Goal: Information Seeking & Learning: Compare options

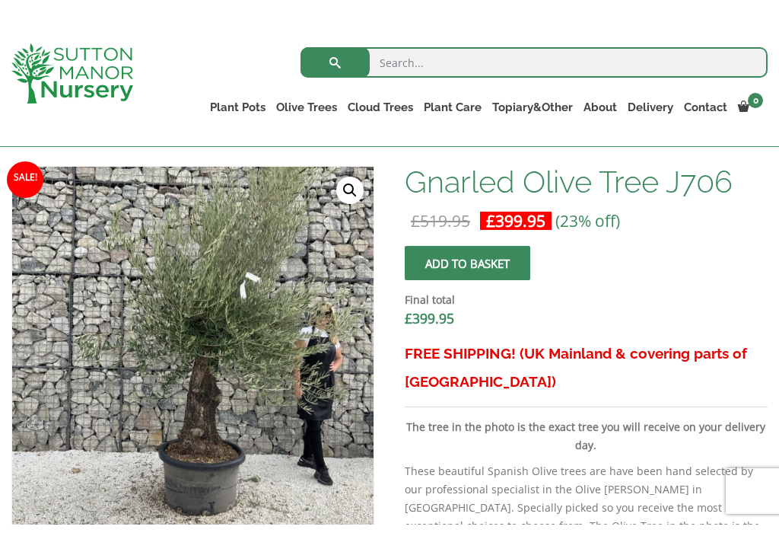
scroll to position [495, 0]
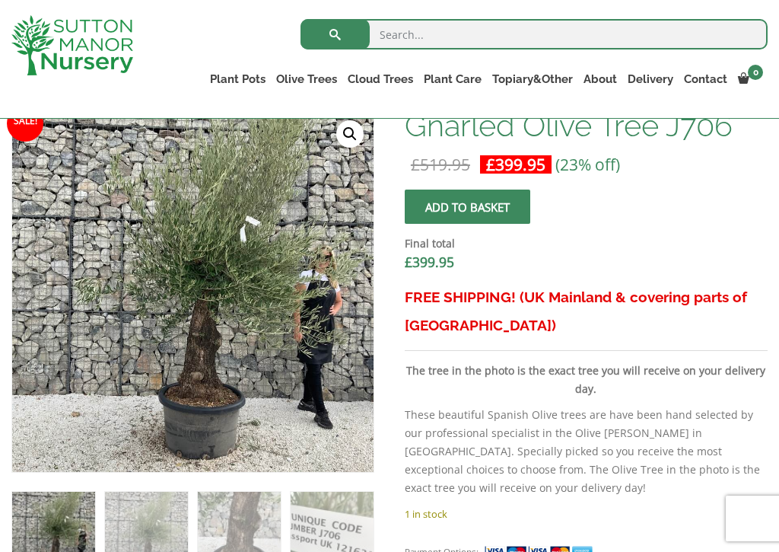
click at [0, 0] on link "Gnarled Olive Trees (Grande Range)" at bounding box center [0, 0] width 0 height 0
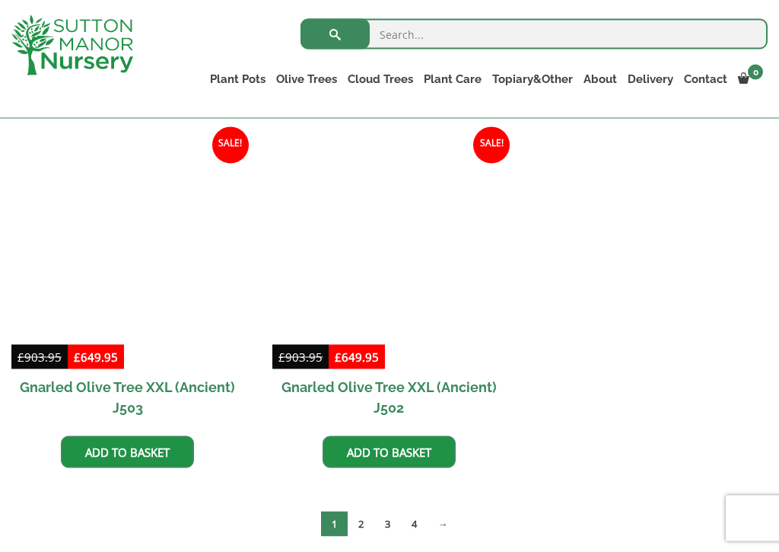
scroll to position [2224, 0]
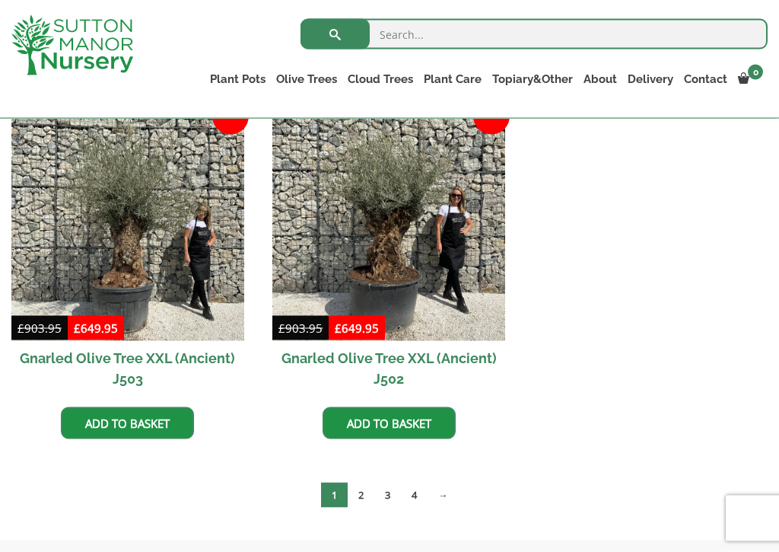
click at [450, 495] on link "→" at bounding box center [443, 494] width 31 height 25
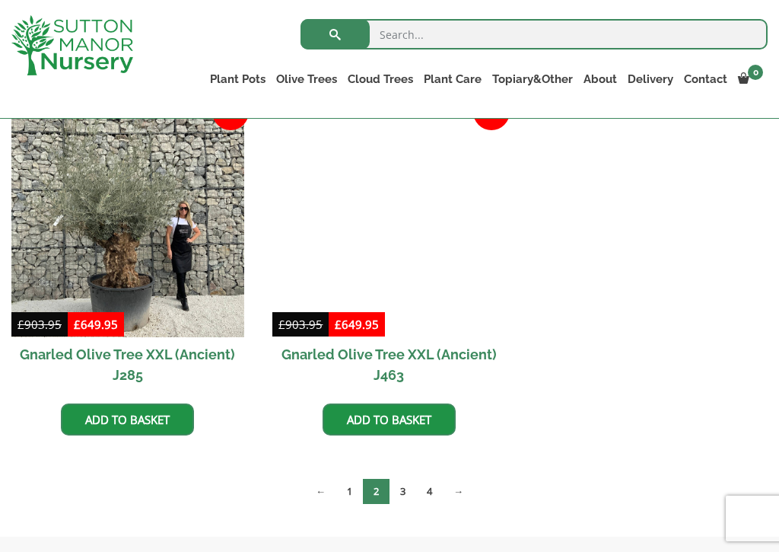
scroll to position [1947, 0]
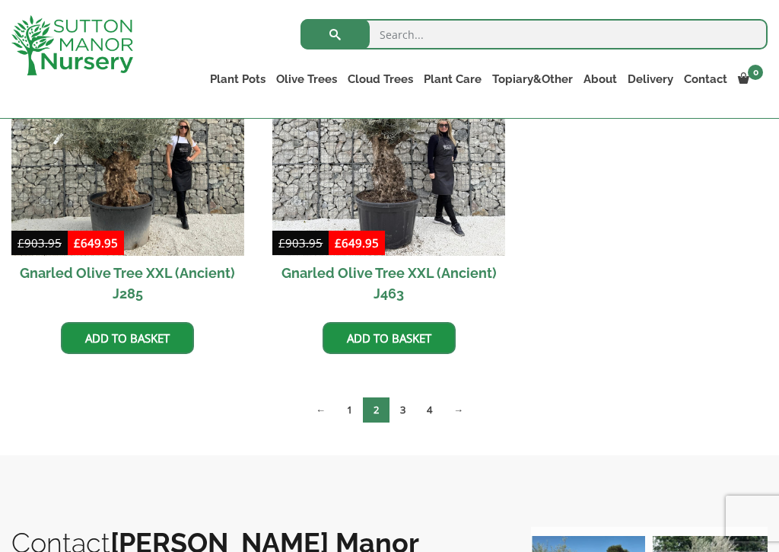
click at [438, 410] on link "4" at bounding box center [429, 409] width 27 height 25
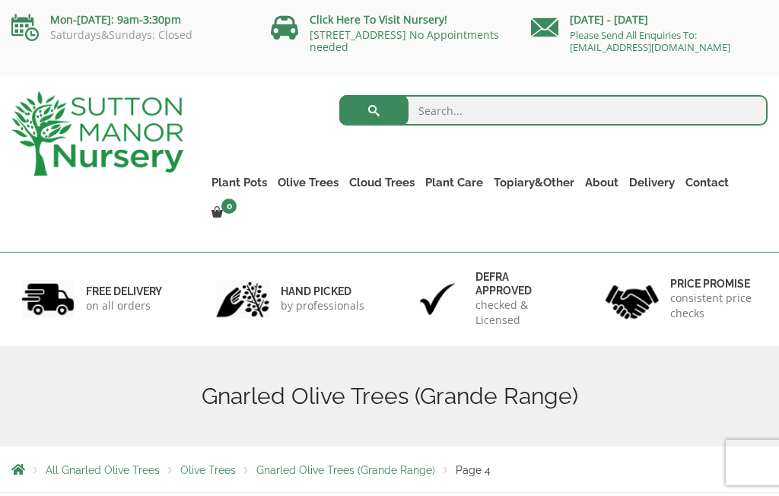
click at [0, 0] on link "Gnarled Olive Trees (Bella Range)" at bounding box center [0, 0] width 0 height 0
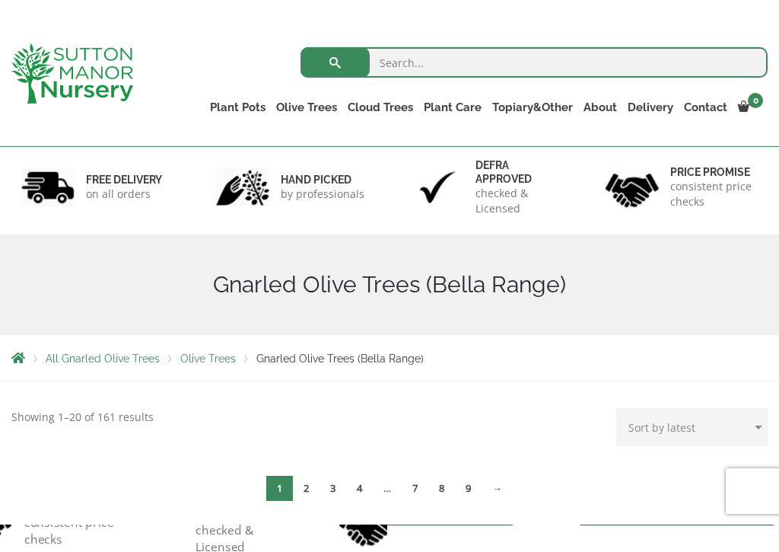
scroll to position [100, 0]
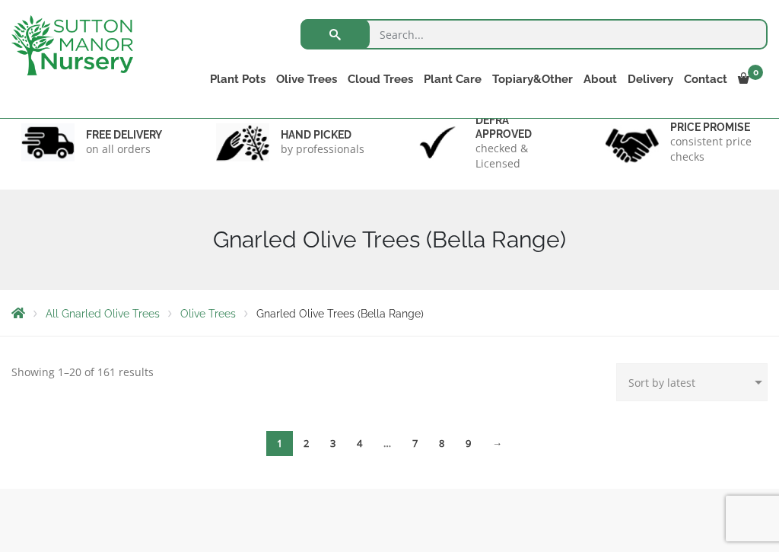
click at [279, 441] on span "1" at bounding box center [279, 443] width 27 height 25
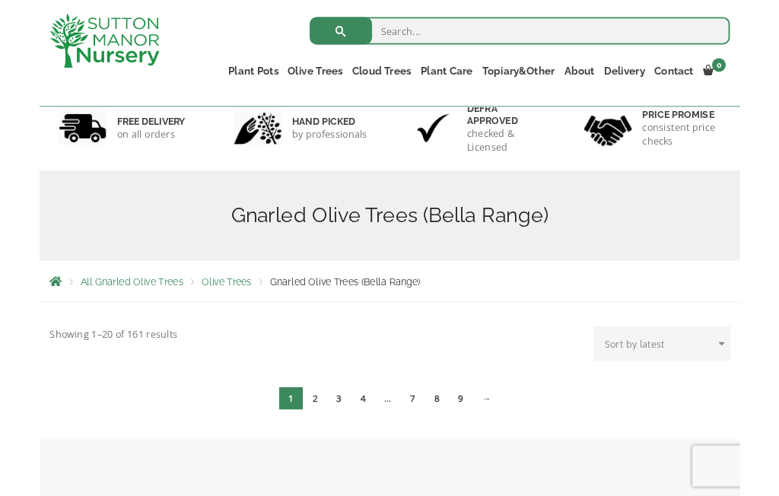
scroll to position [0, 0]
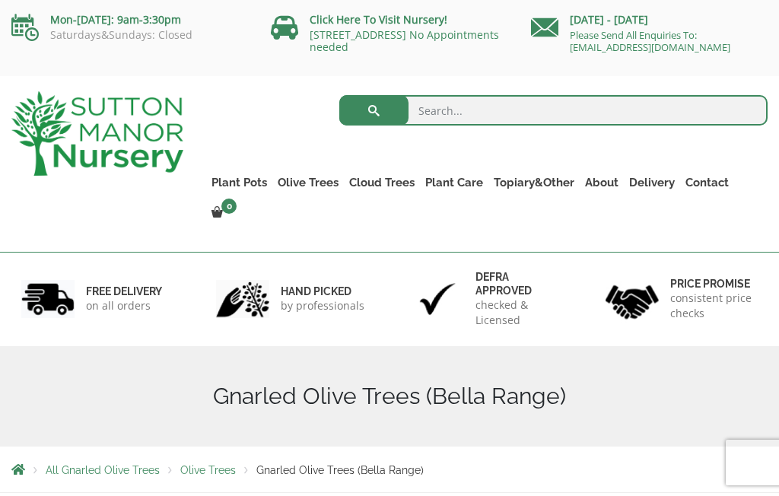
click at [0, 0] on link "Gnarled Olive Trees (Bella Range)" at bounding box center [0, 0] width 0 height 0
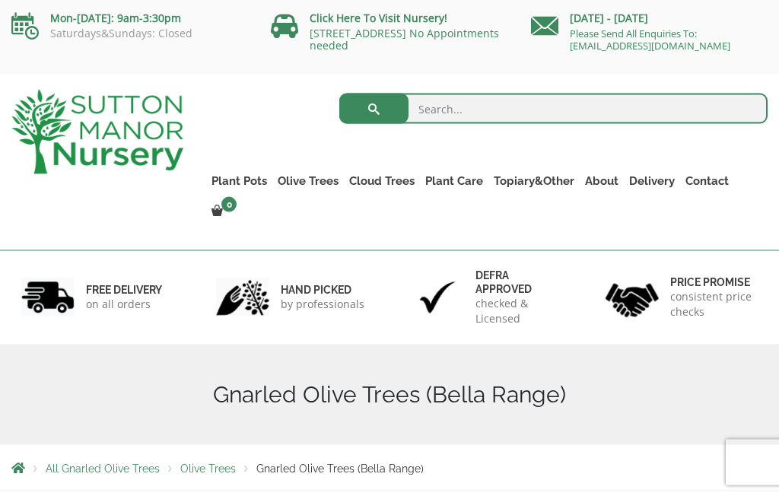
scroll to position [2, 0]
click at [0, 0] on link "Plateau Olive Trees (Mesa Range)" at bounding box center [0, 0] width 0 height 0
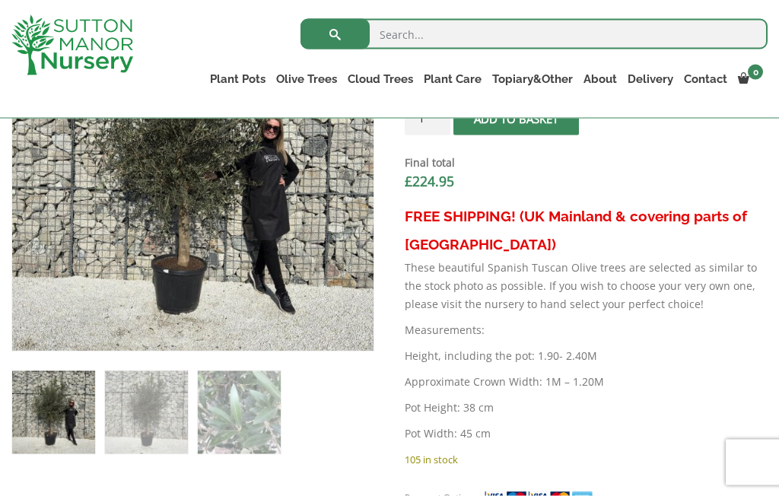
scroll to position [593, 0]
